Goal: Task Accomplishment & Management: Use online tool/utility

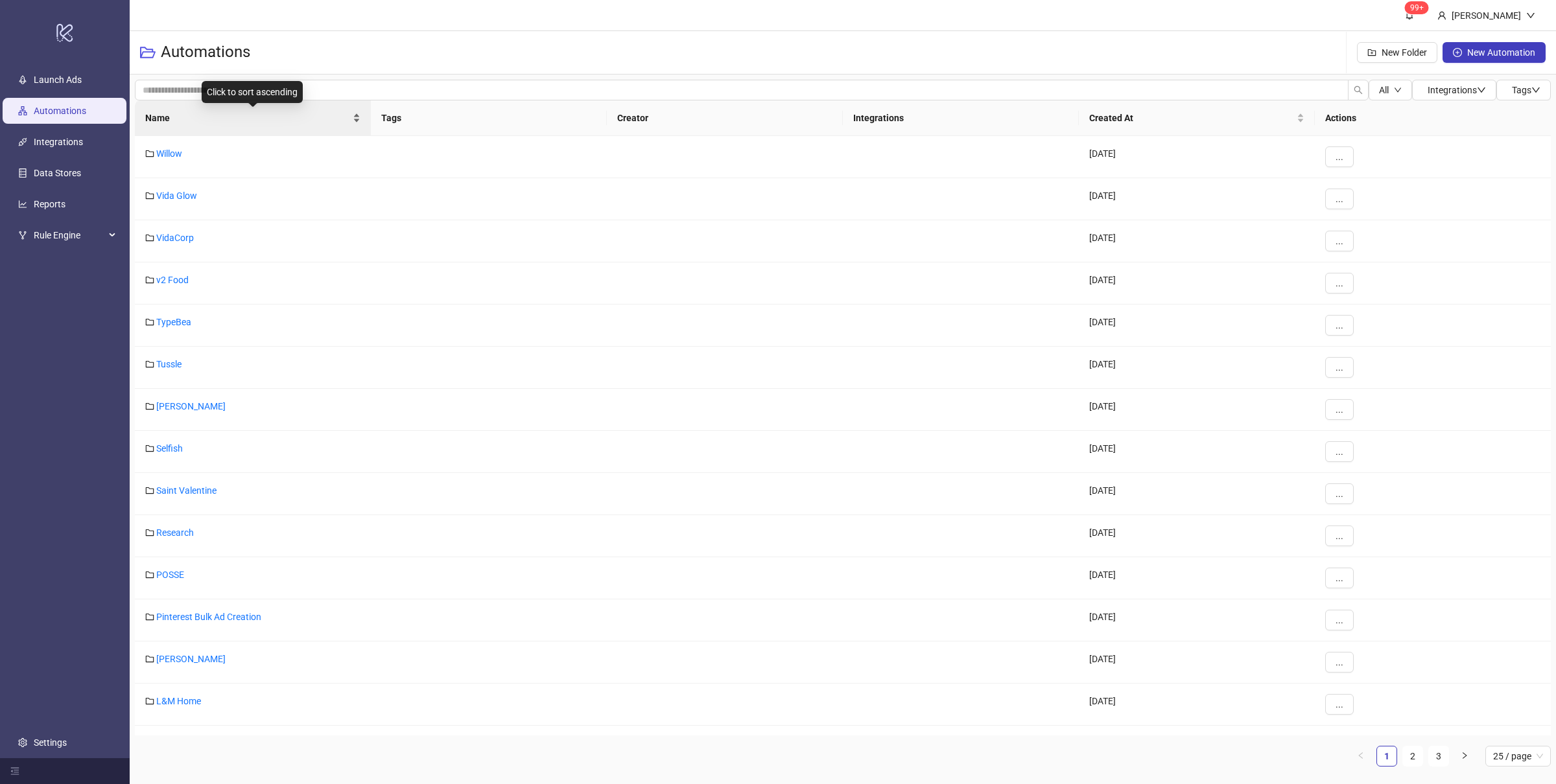
click at [357, 120] on div "Name" at bounding box center [252, 118] width 215 height 15
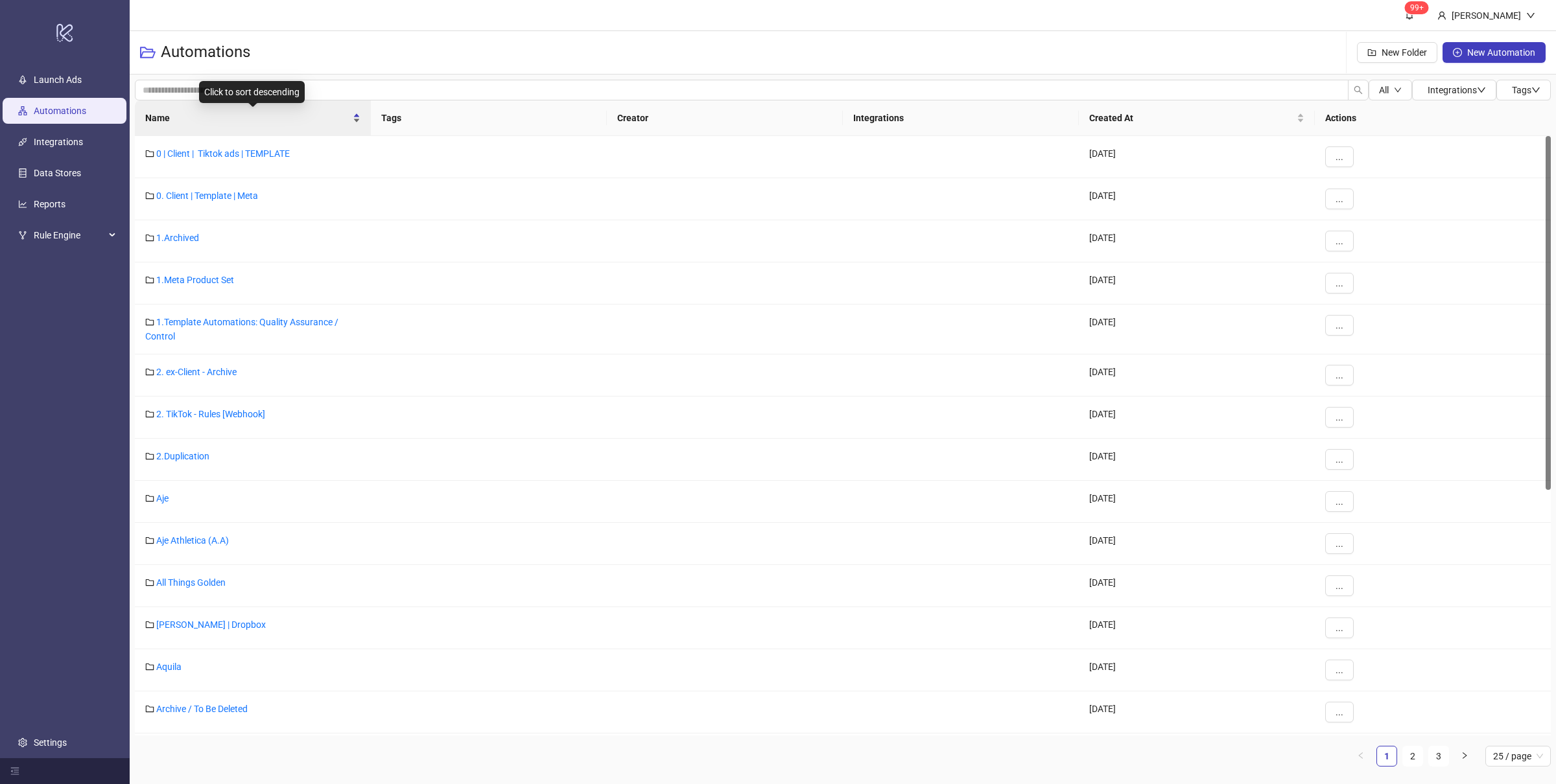
click at [357, 121] on div "Name" at bounding box center [252, 118] width 215 height 15
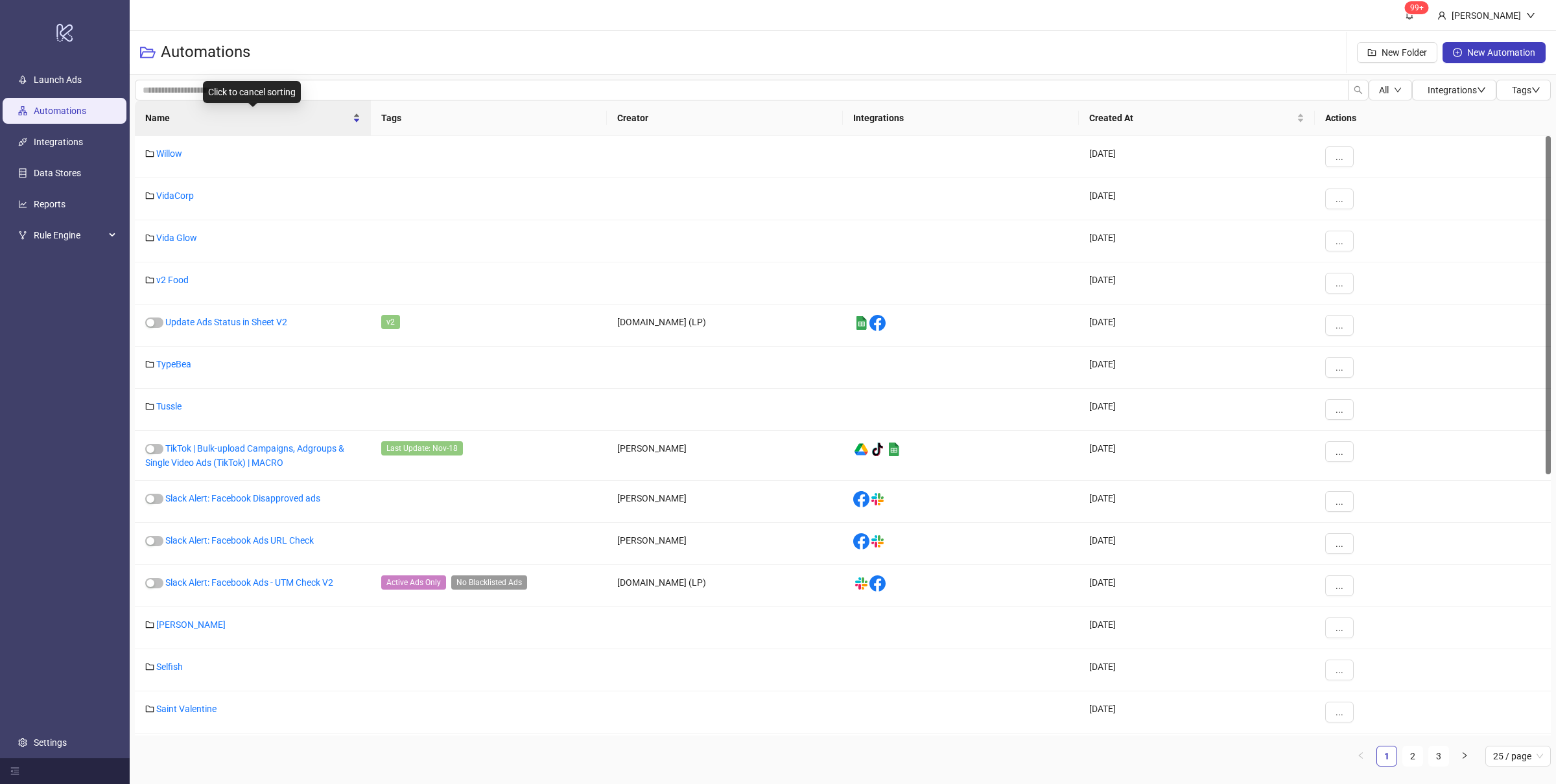
click at [358, 122] on div "Name" at bounding box center [252, 118] width 215 height 15
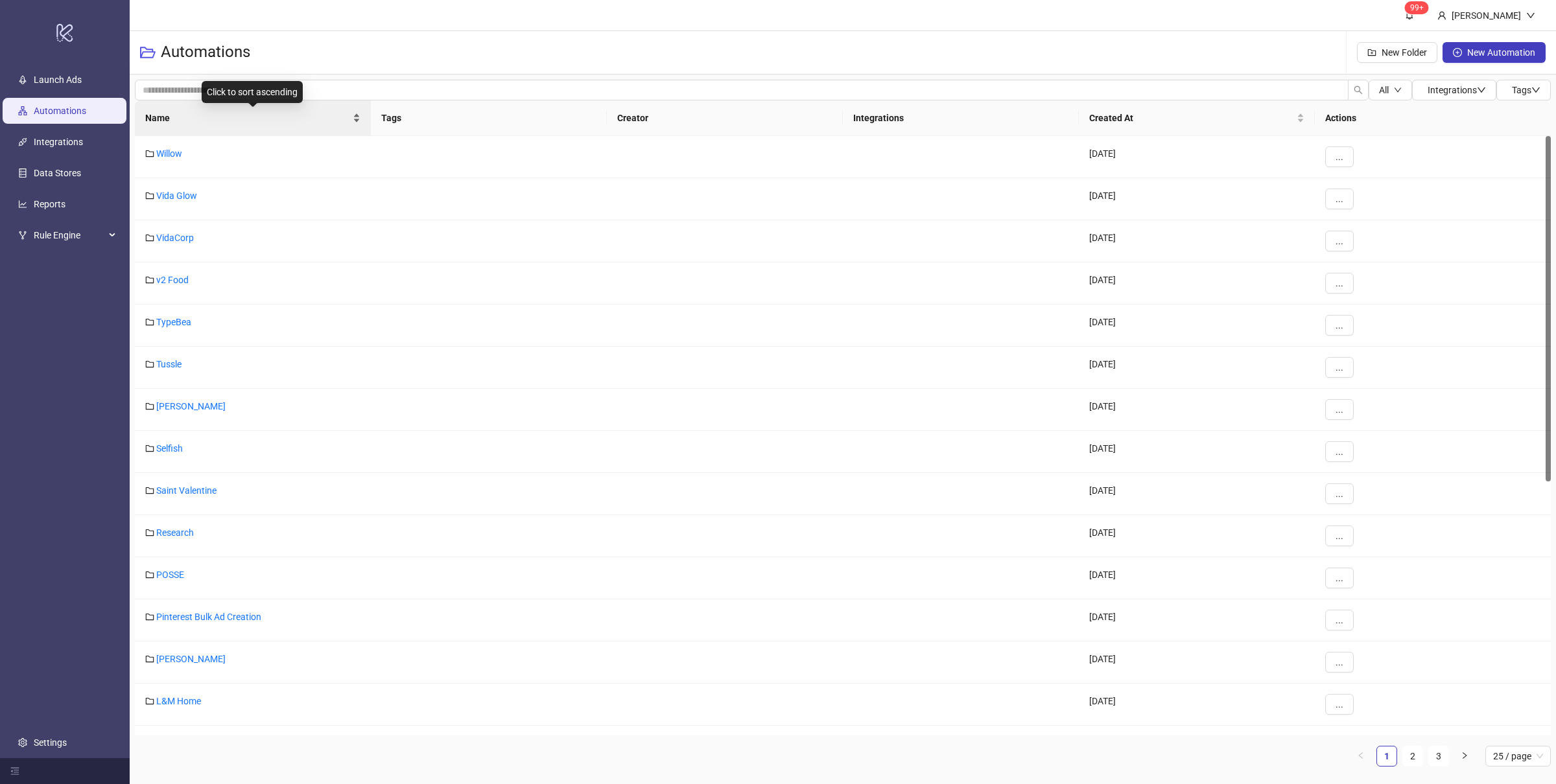
click at [355, 125] on div "Name" at bounding box center [252, 118] width 215 height 15
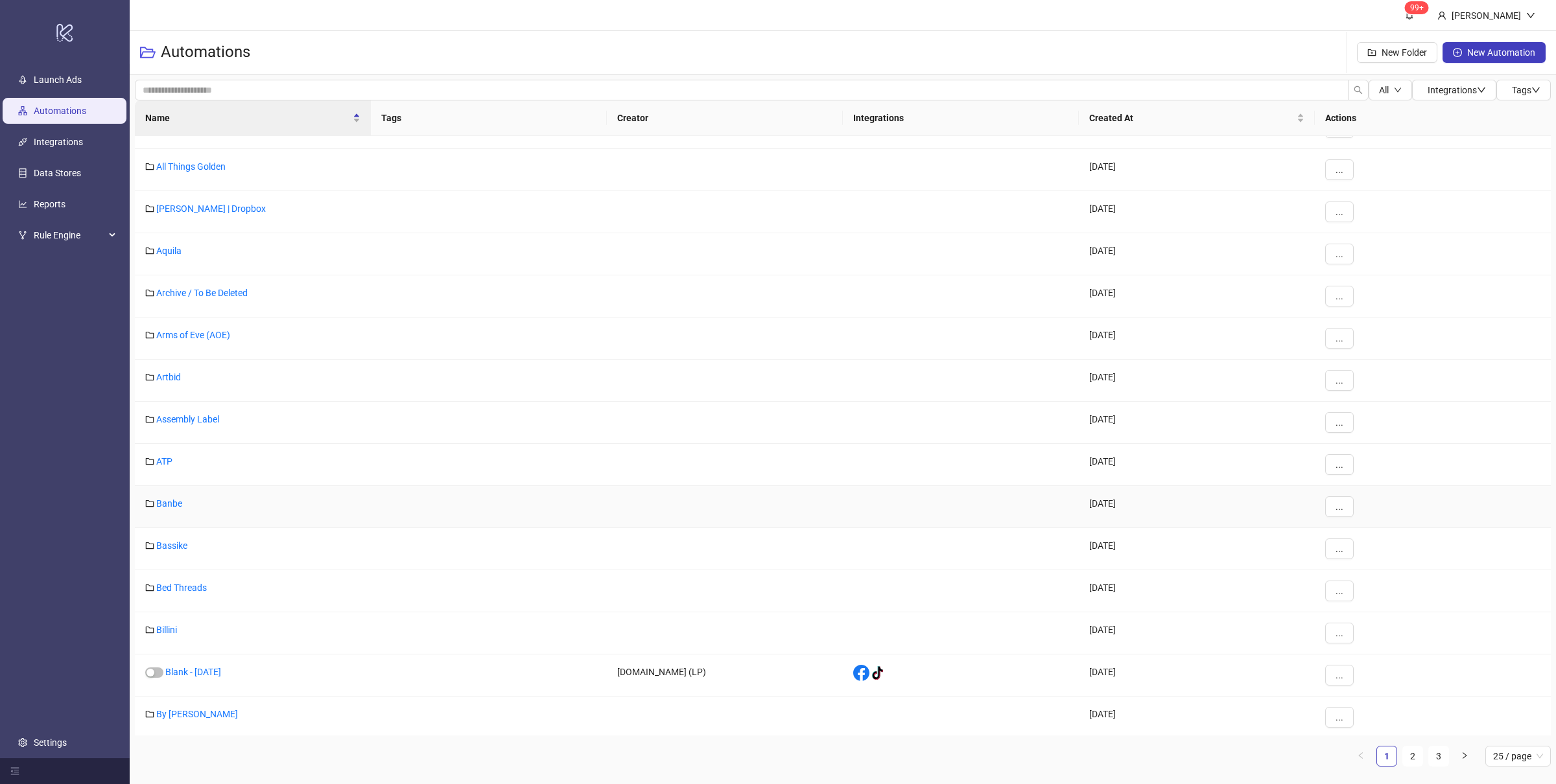
scroll to position [461, 0]
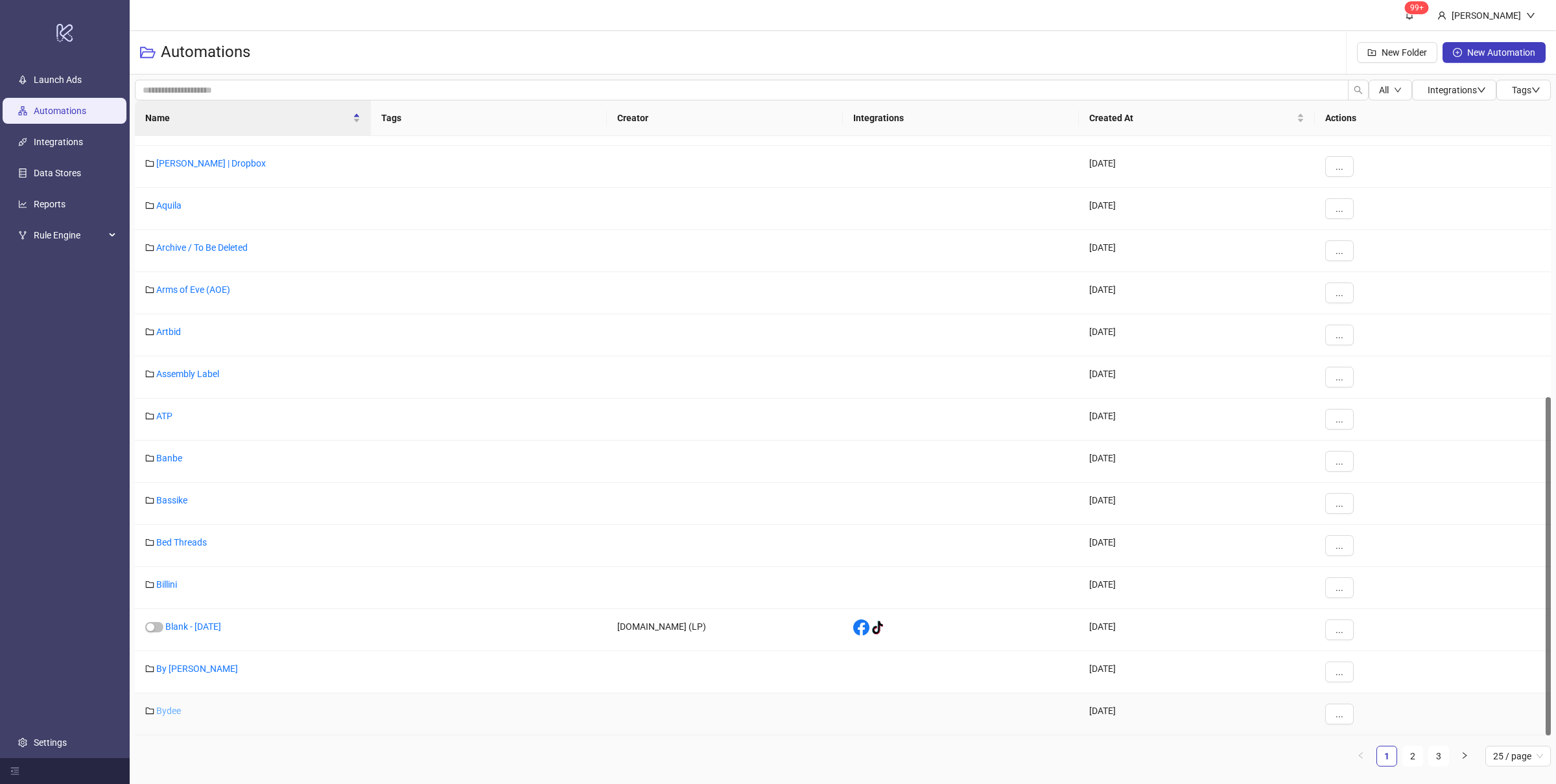
click at [167, 712] on link "Bydee" at bounding box center [168, 710] width 25 height 11
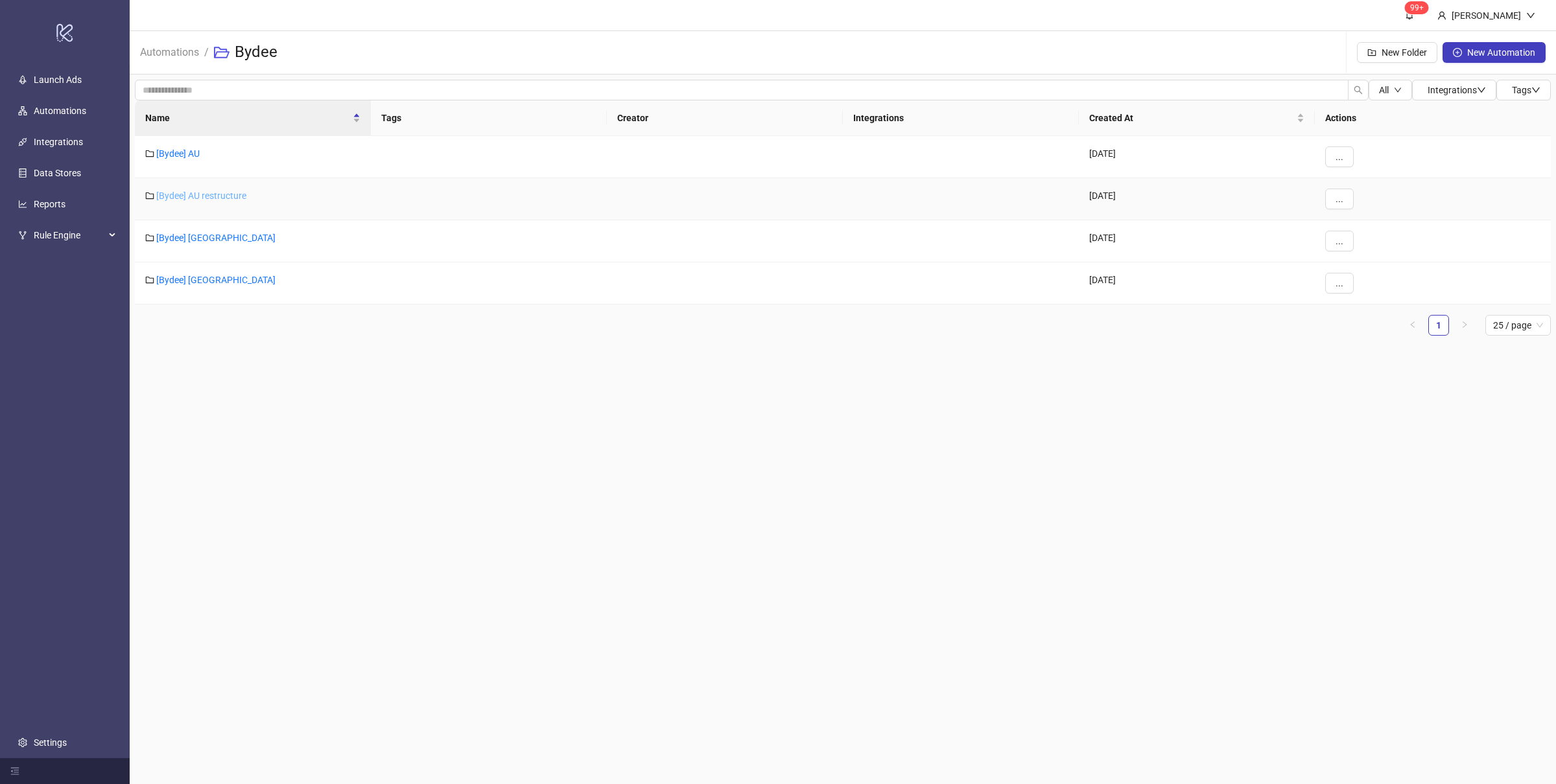
click at [197, 198] on link "[Bydee] AU restructure" at bounding box center [201, 195] width 90 height 11
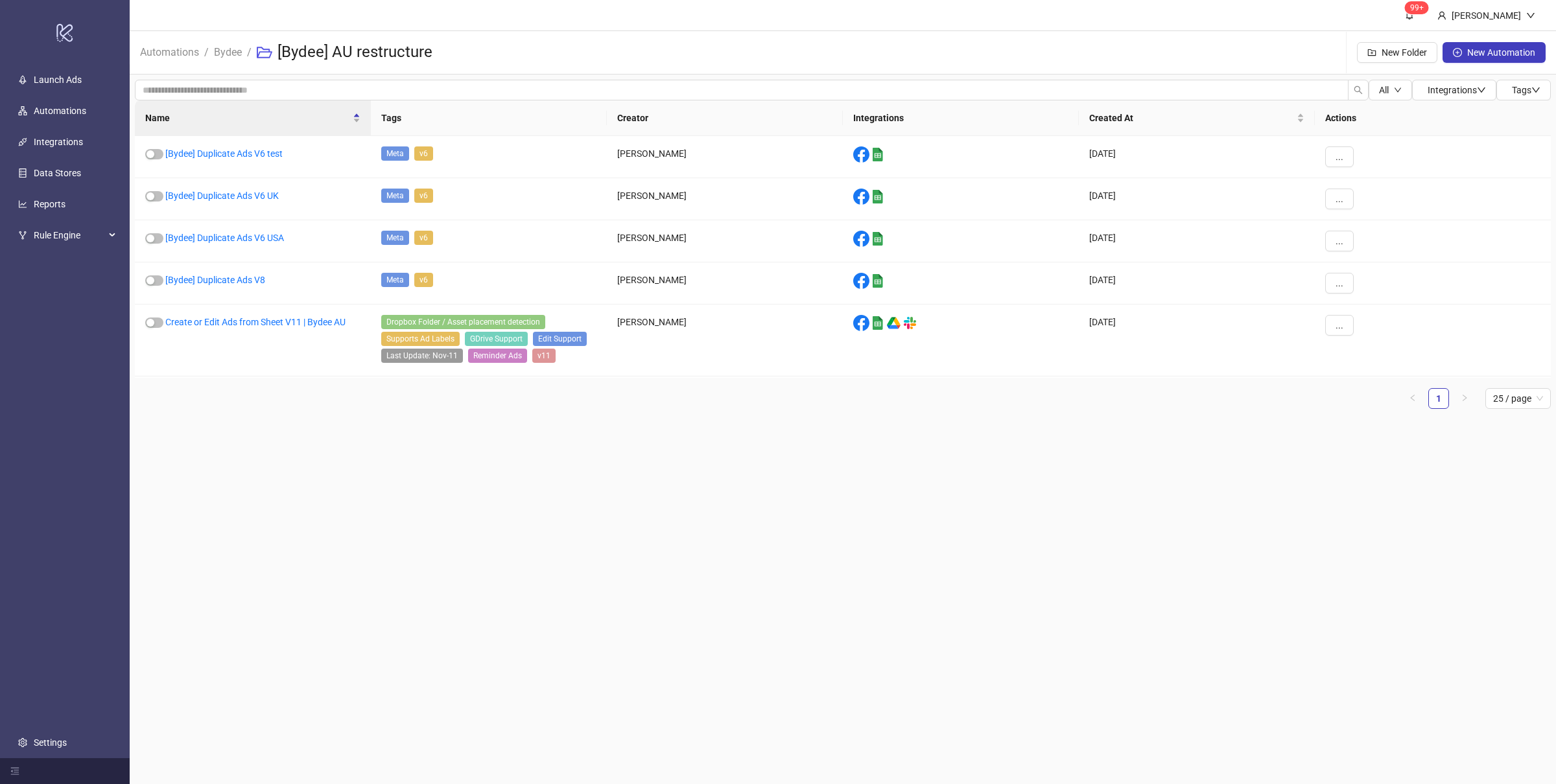
click at [293, 554] on main "99+ [PERSON_NAME] Automations / Bydee / [Bydee] AU restructure New Folder New A…" at bounding box center [842, 392] width 1426 height 784
click at [560, 549] on main "99+ [PERSON_NAME] Automations / Bydee / [Bydee] AU restructure New Folder New A…" at bounding box center [842, 392] width 1426 height 784
click at [560, 552] on main "99+ [PERSON_NAME] Automations / Bydee / [Bydee] AU restructure New Folder New A…" at bounding box center [842, 392] width 1426 height 784
click at [571, 554] on main "99+ [PERSON_NAME] Automations / Bydee / [Bydee] AU restructure New Folder New A…" at bounding box center [842, 392] width 1426 height 784
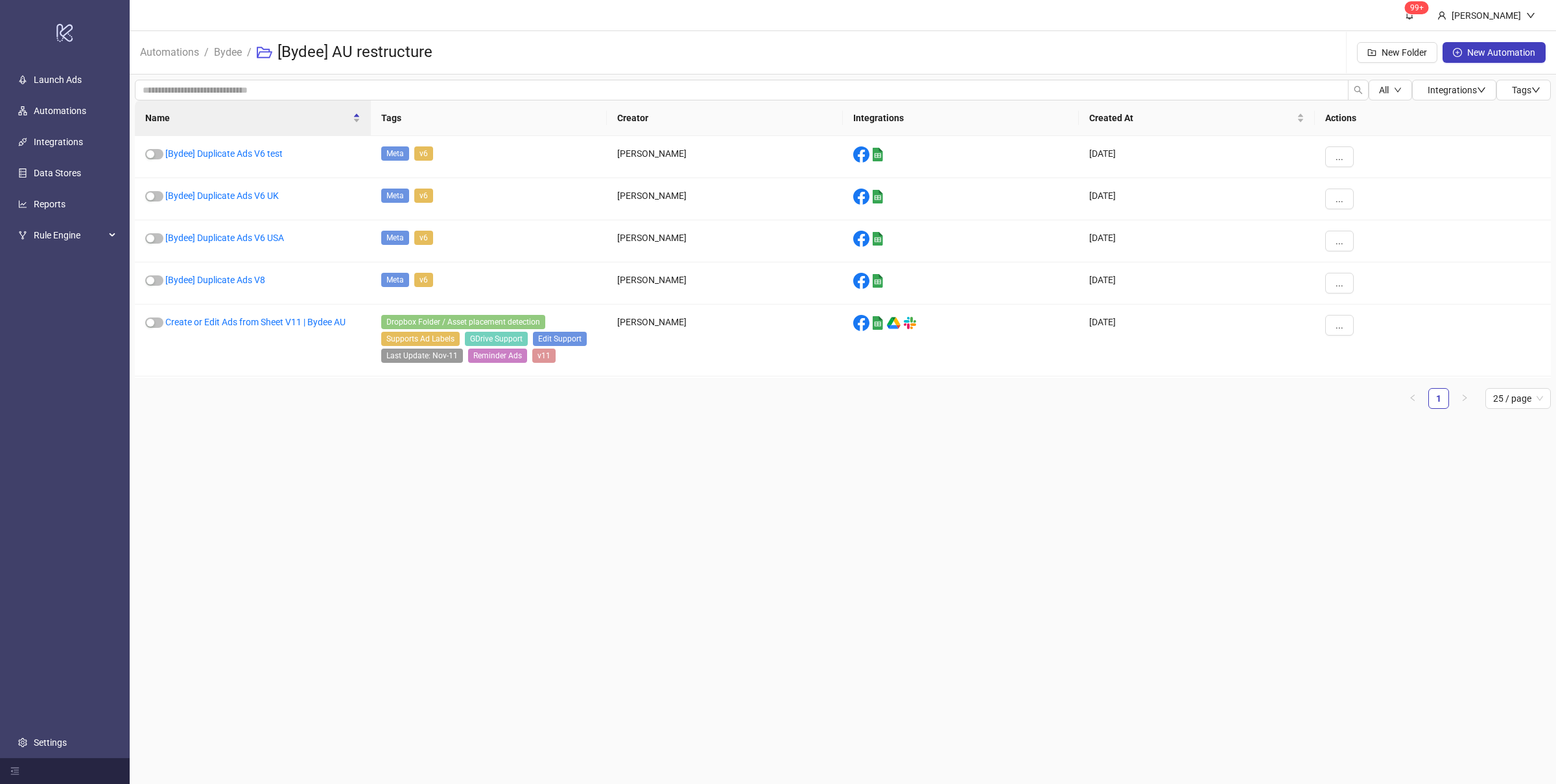
click at [594, 567] on main "99+ [PERSON_NAME] Automations / Bydee / [Bydee] AU restructure New Folder New A…" at bounding box center [842, 392] width 1426 height 784
click at [231, 150] on link "[Bydee] Duplicate Ads V6 test" at bounding box center [224, 153] width 118 height 11
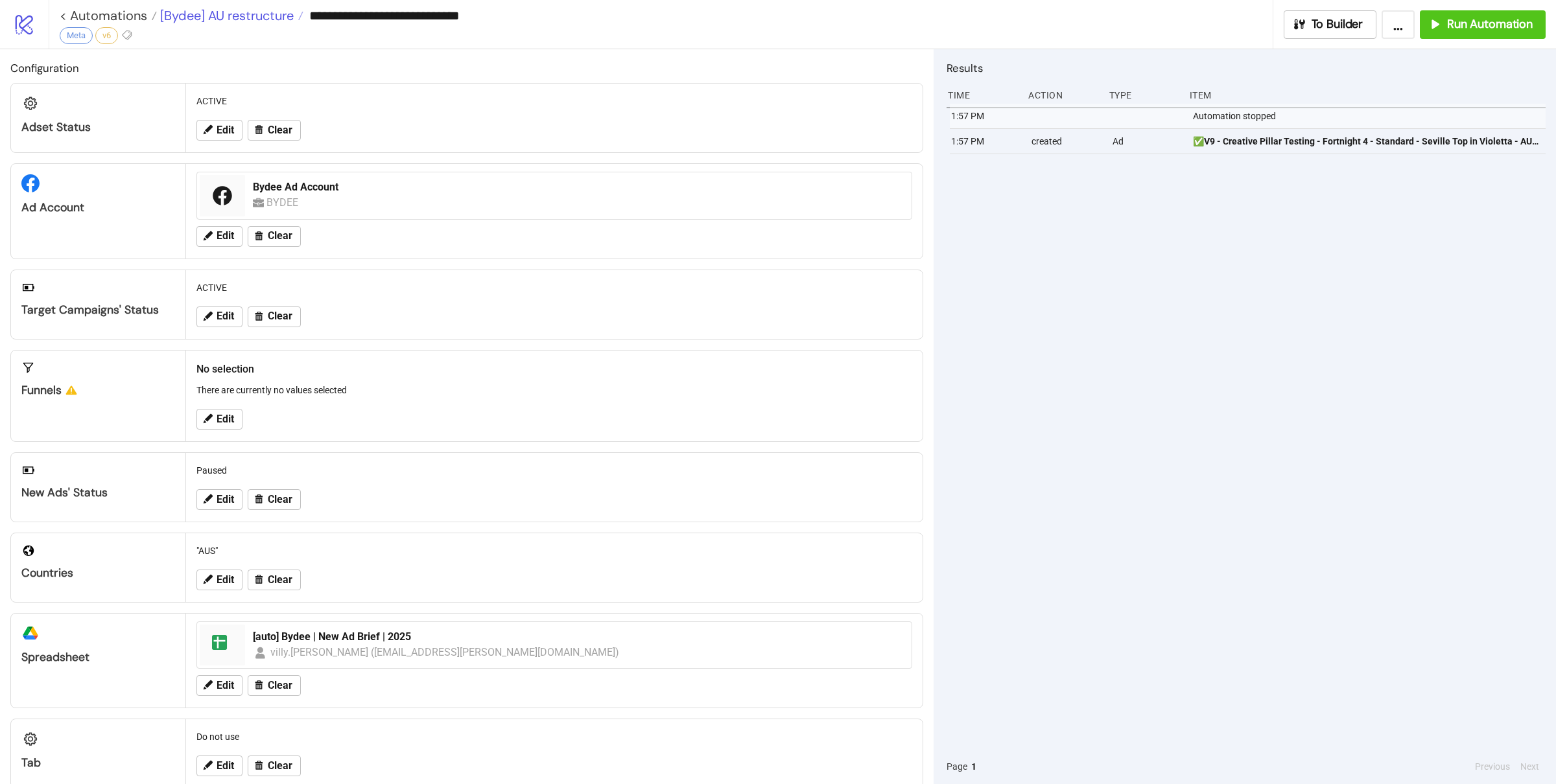
click at [230, 18] on span "[Bydee] AU restructure" at bounding box center [225, 15] width 136 height 17
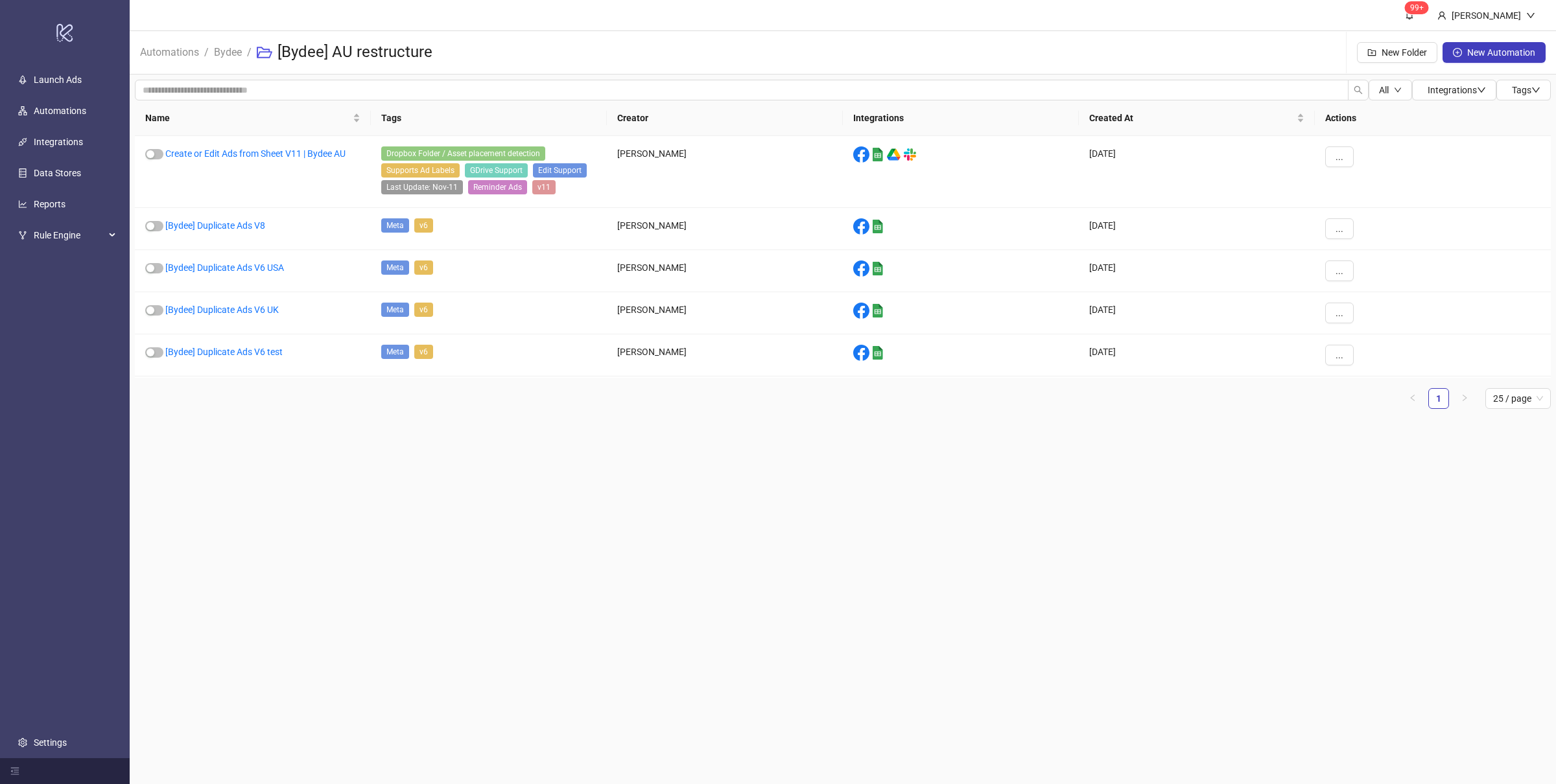
drag, startPoint x: 458, startPoint y: 472, endPoint x: 507, endPoint y: 492, distance: 52.9
click at [462, 472] on main "99+ [PERSON_NAME] Automations / Bydee / [Bydee] AU restructure New Folder New A…" at bounding box center [842, 392] width 1426 height 784
click at [542, 505] on main "99+ [PERSON_NAME] Automations / Bydee / [Bydee] AU restructure New Folder New A…" at bounding box center [842, 392] width 1426 height 784
click at [402, 460] on main "99+ [PERSON_NAME] Automations / Bydee / [Bydee] AU restructure New Folder New A…" at bounding box center [842, 392] width 1426 height 784
click at [403, 460] on main "99+ [PERSON_NAME] Automations / Bydee / [Bydee] AU restructure New Folder New A…" at bounding box center [842, 392] width 1426 height 784
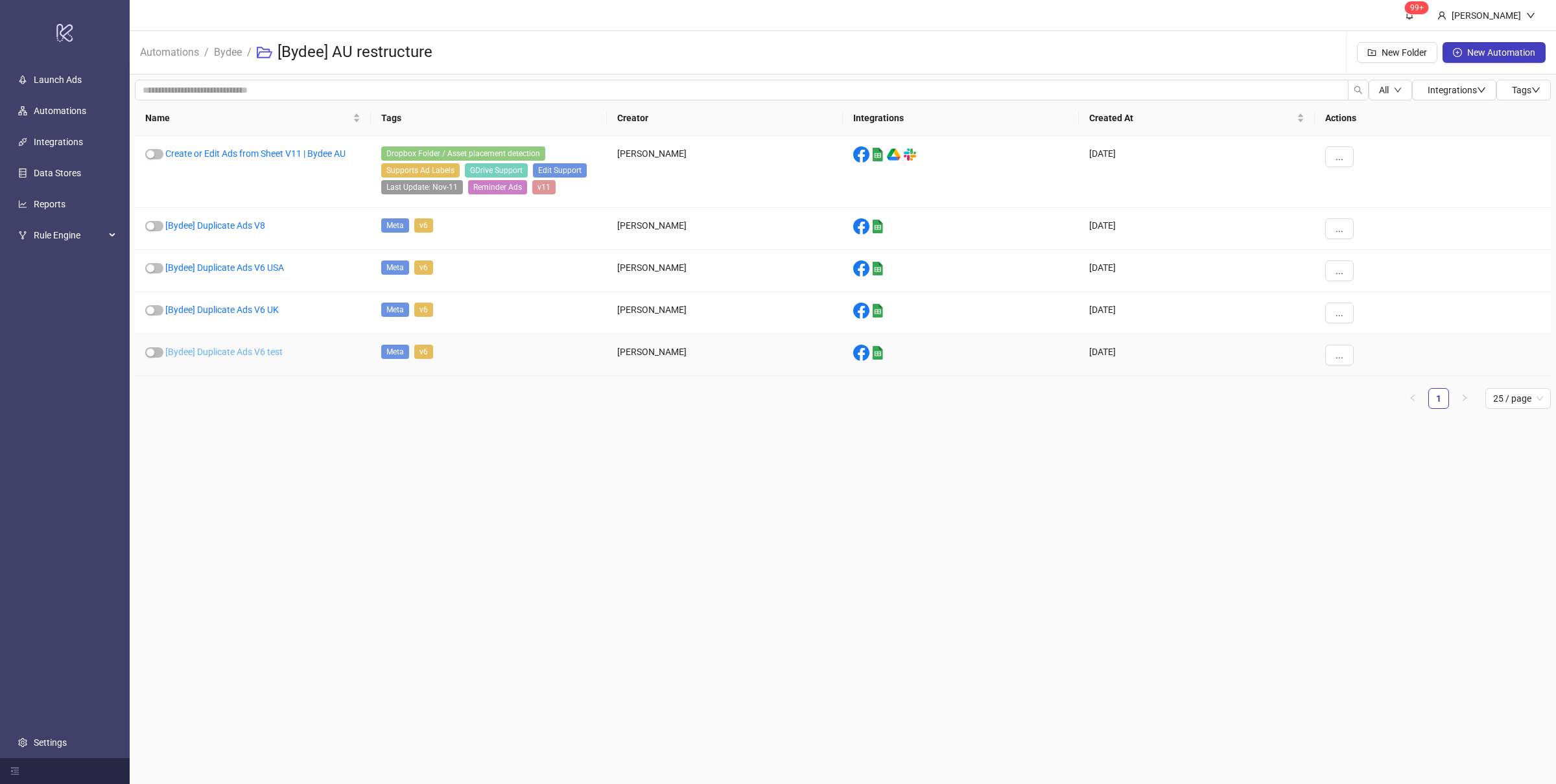
click at [267, 356] on link "[Bydee] Duplicate Ads V6 test" at bounding box center [224, 351] width 118 height 11
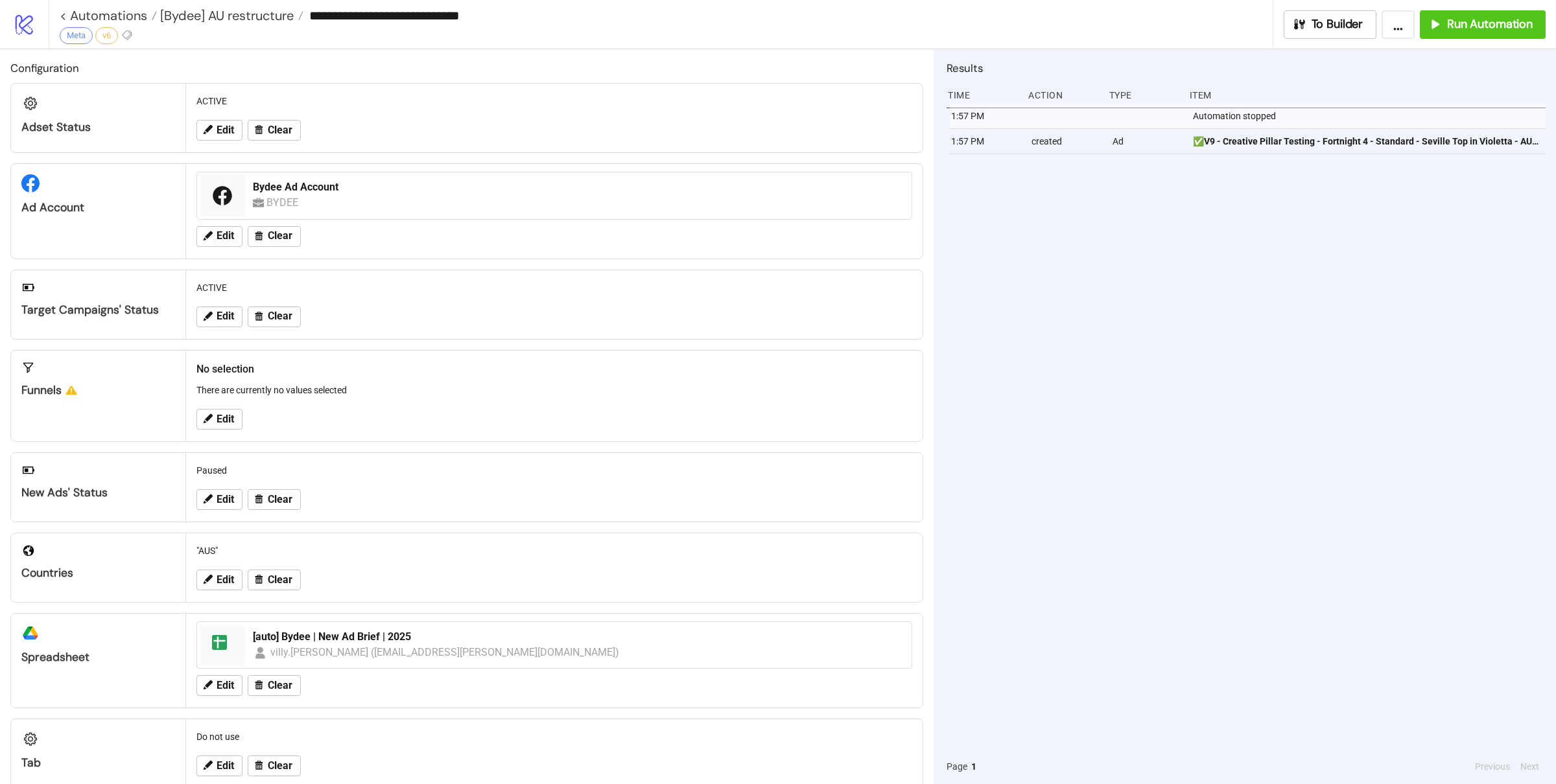
click at [1275, 359] on div "1:57 PM Automation stopped 1:57 PM created Ad ✅V9 - Creative Pillar Testing - F…" at bounding box center [1246, 427] width 599 height 646
click at [1068, 277] on div "1:57 PM Automation stopped 1:57 PM created Ad ✅V9 - Creative Pillar Testing - F…" at bounding box center [1246, 427] width 599 height 646
click at [1062, 290] on div "1:57 PM Automation stopped 1:57 PM created Ad ✅V9 - Creative Pillar Testing - F…" at bounding box center [1246, 427] width 599 height 646
click at [1456, 24] on span "Run Automation" at bounding box center [1489, 24] width 85 height 15
